Goal: Transaction & Acquisition: Purchase product/service

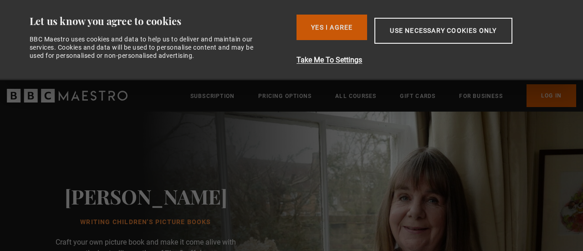
click at [355, 29] on button "Yes I Agree" at bounding box center [332, 28] width 71 height 26
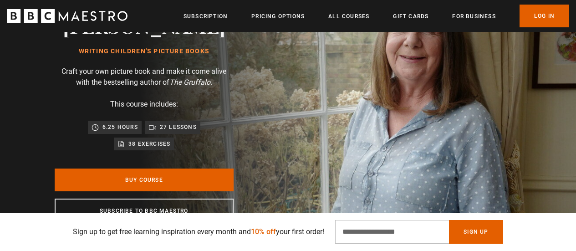
scroll to position [137, 0]
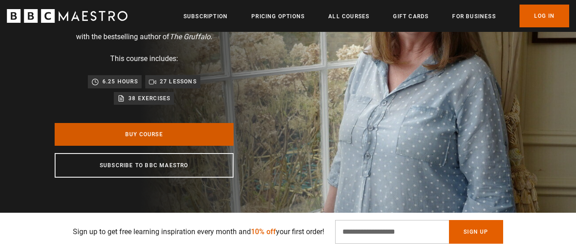
click at [177, 131] on link "Buy Course" at bounding box center [144, 134] width 179 height 23
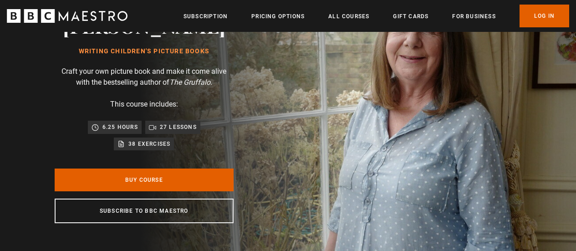
scroll to position [182, 0]
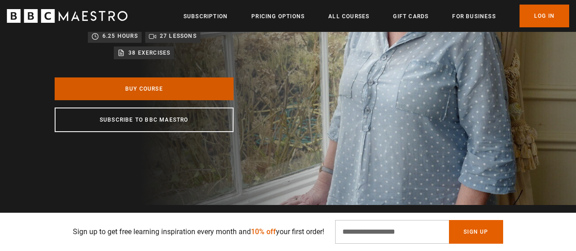
click at [165, 92] on link "Buy Course" at bounding box center [144, 88] width 179 height 23
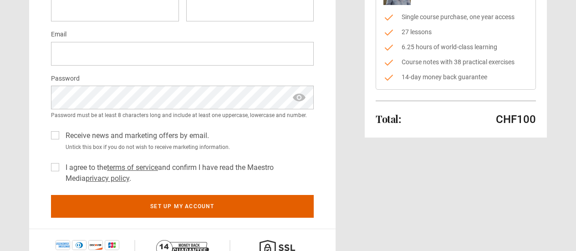
scroll to position [182, 0]
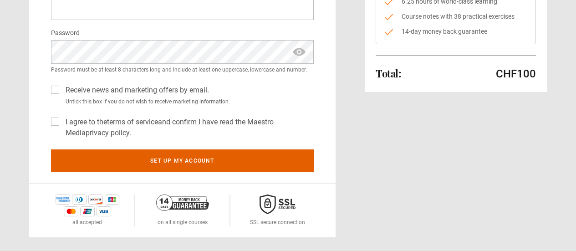
click at [503, 78] on p "CHF100" at bounding box center [516, 74] width 40 height 15
drag, startPoint x: 503, startPoint y: 77, endPoint x: 566, endPoint y: 72, distance: 63.5
click at [566, 72] on div "1 Create Account 2 Payment details 3 Start learning Create account First name *…" at bounding box center [288, 57] width 576 height 360
click at [492, 125] on div "Total: CHF100 Hide purchase summary Purchase summary Writing Children's Picture…" at bounding box center [456, 57] width 182 height 360
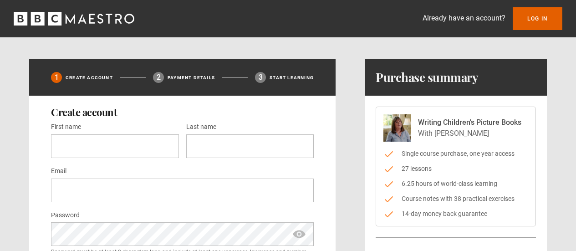
scroll to position [46, 0]
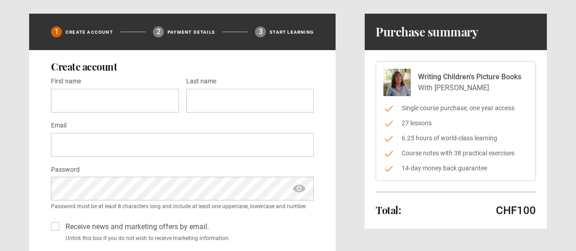
drag, startPoint x: 420, startPoint y: 153, endPoint x: 529, endPoint y: 153, distance: 108.9
click at [529, 153] on div "Writing Children's Picture Books With Julia Donaldson Single course purchase, o…" at bounding box center [456, 121] width 160 height 120
click at [446, 213] on div "Total: CHF100" at bounding box center [456, 210] width 160 height 15
drag, startPoint x: 435, startPoint y: 88, endPoint x: 487, endPoint y: 88, distance: 51.9
click at [487, 88] on p "With Julia Donaldson" at bounding box center [469, 87] width 103 height 11
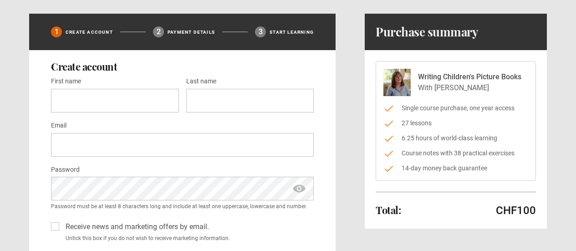
copy p "[PERSON_NAME]"
